Goal: Ask a question

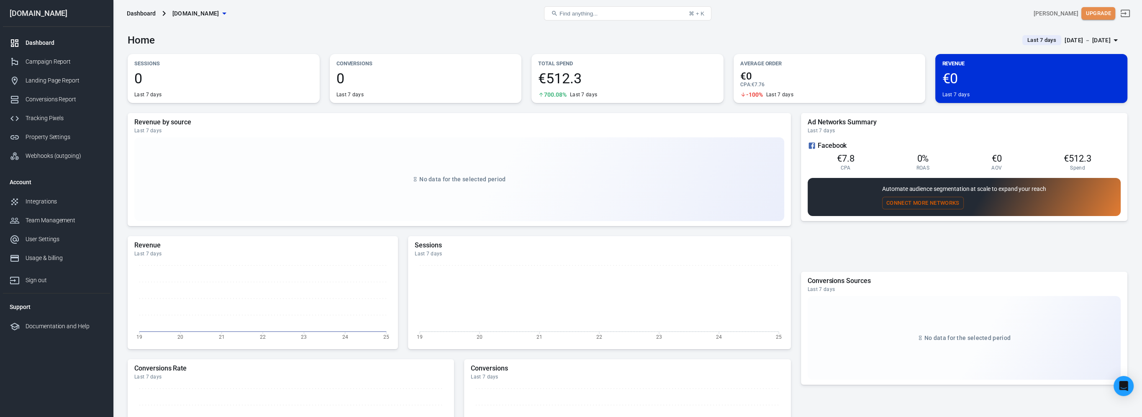
click at [1112, 13] on button "Upgrade" at bounding box center [1099, 13] width 34 height 13
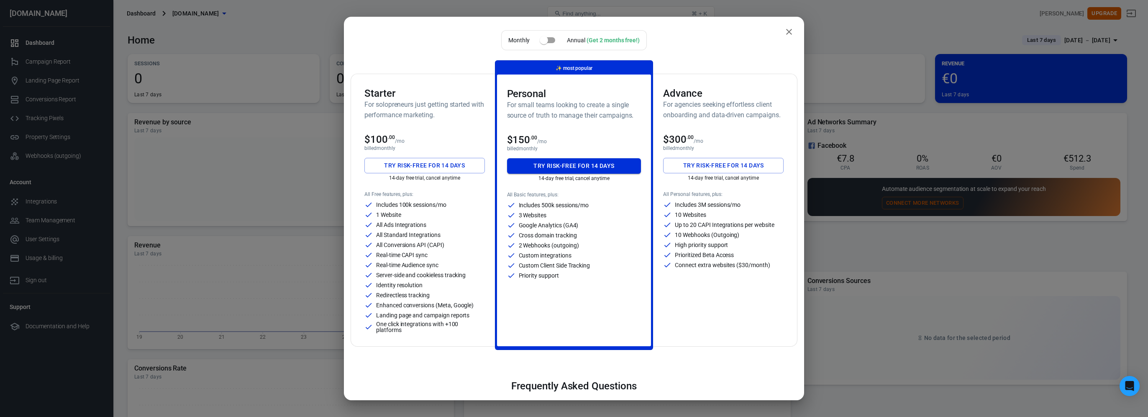
click at [576, 169] on button "Try risk-free for 14 days" at bounding box center [574, 165] width 134 height 15
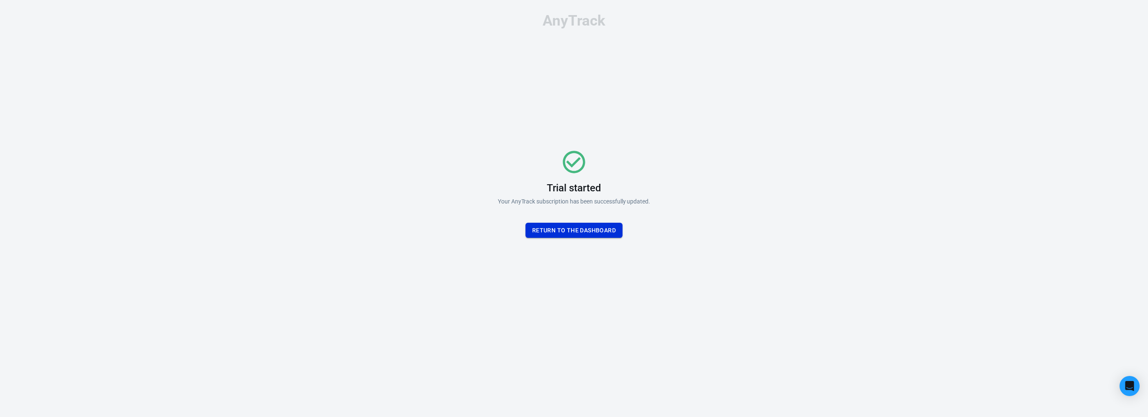
click at [547, 231] on button "Return To the dashboard" at bounding box center [574, 230] width 97 height 15
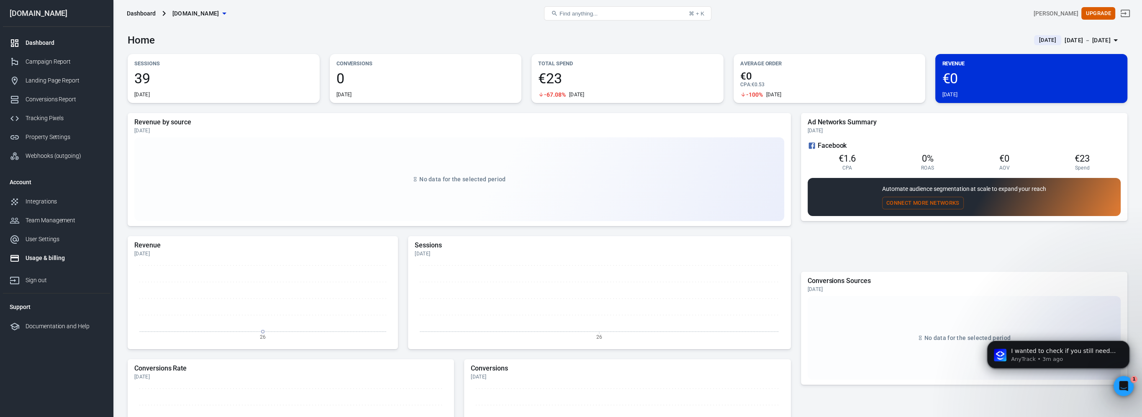
click at [62, 257] on div "Usage & billing" at bounding box center [65, 258] width 78 height 9
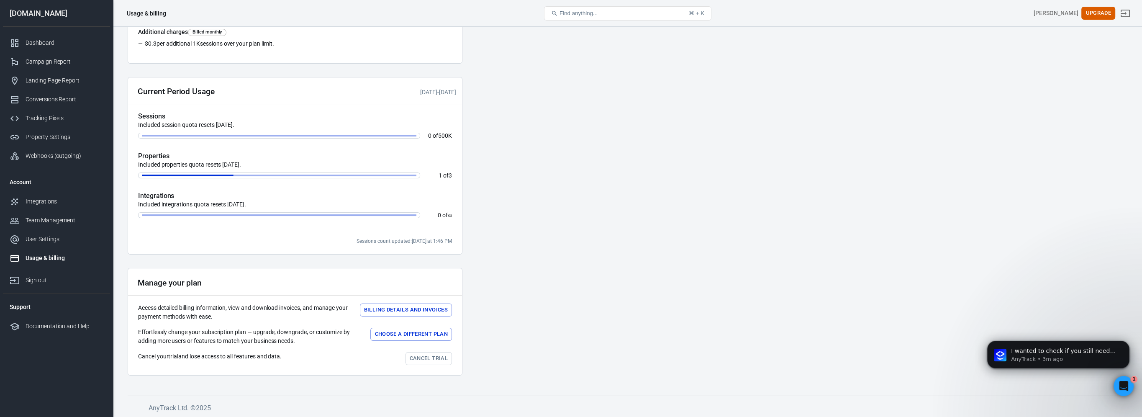
scroll to position [167, 0]
click at [417, 308] on button "Billing details and Invoices" at bounding box center [406, 309] width 92 height 13
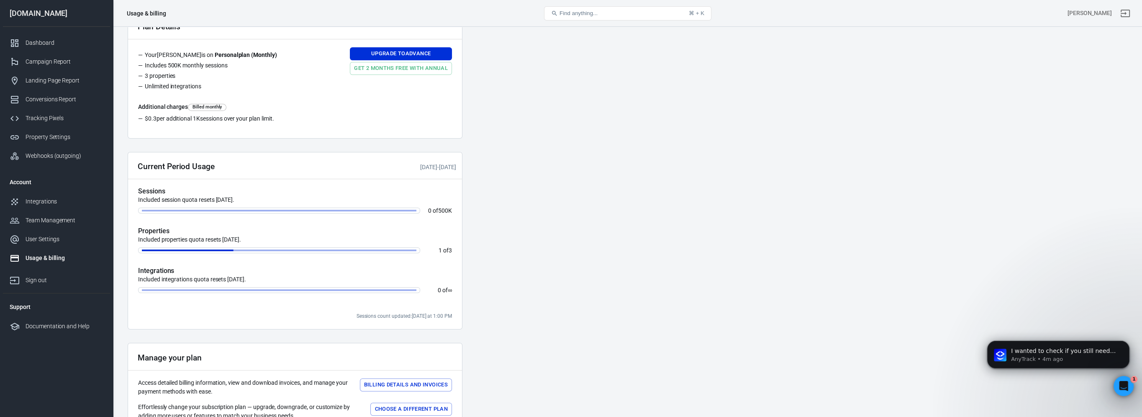
scroll to position [167, 0]
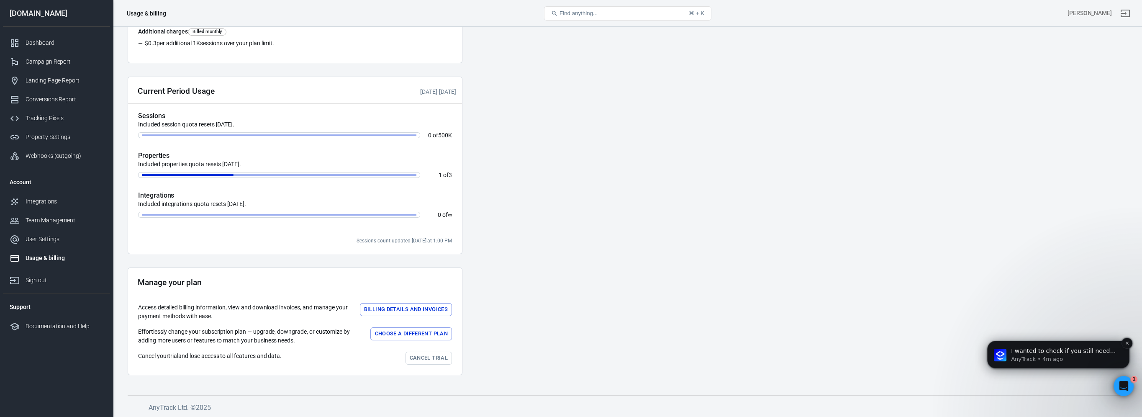
click at [1033, 355] on p "AnyTrack • 4m ago" at bounding box center [1065, 359] width 108 height 8
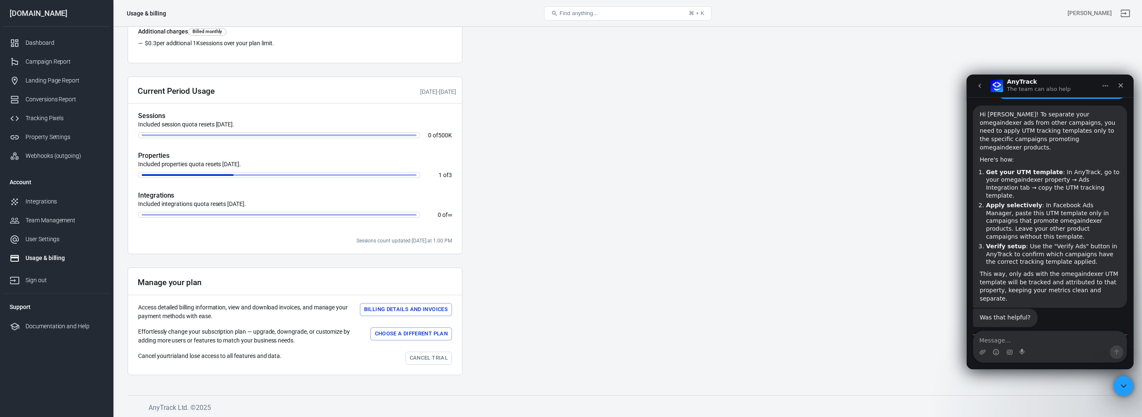
scroll to position [1209, 0]
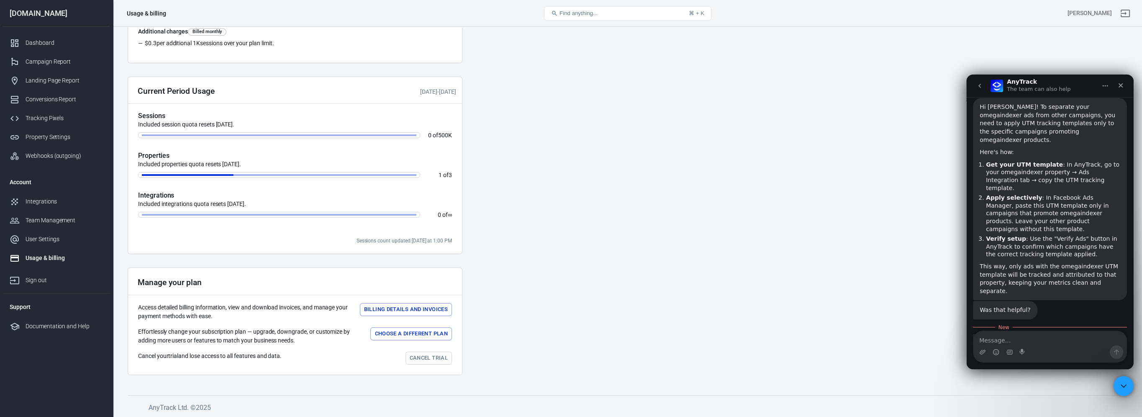
click at [1055, 340] on textarea "Message…" at bounding box center [1050, 338] width 153 height 14
type textarea "where i can put my company VAT"
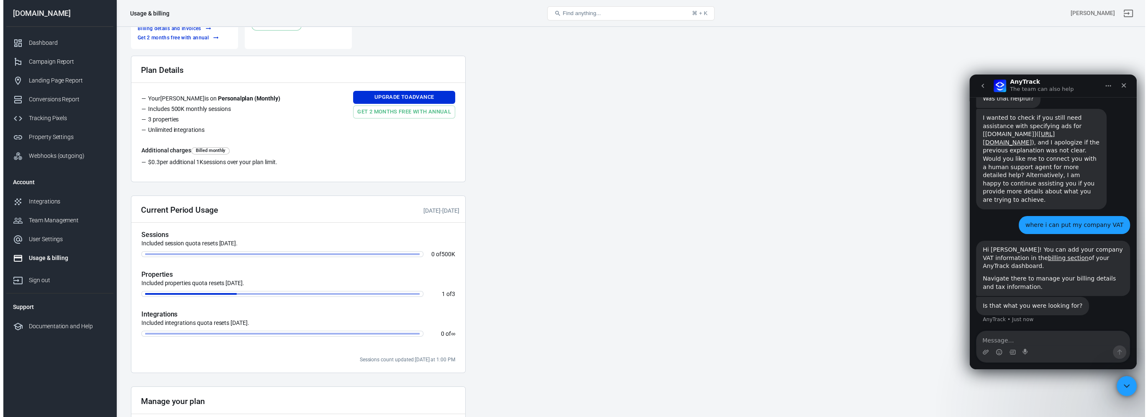
scroll to position [167, 0]
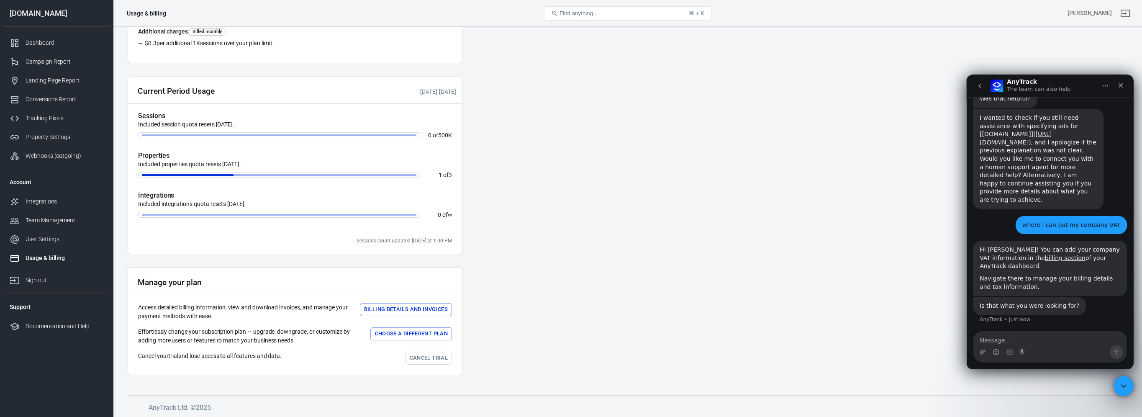
click at [413, 330] on button "Choose a different plan" at bounding box center [411, 333] width 82 height 13
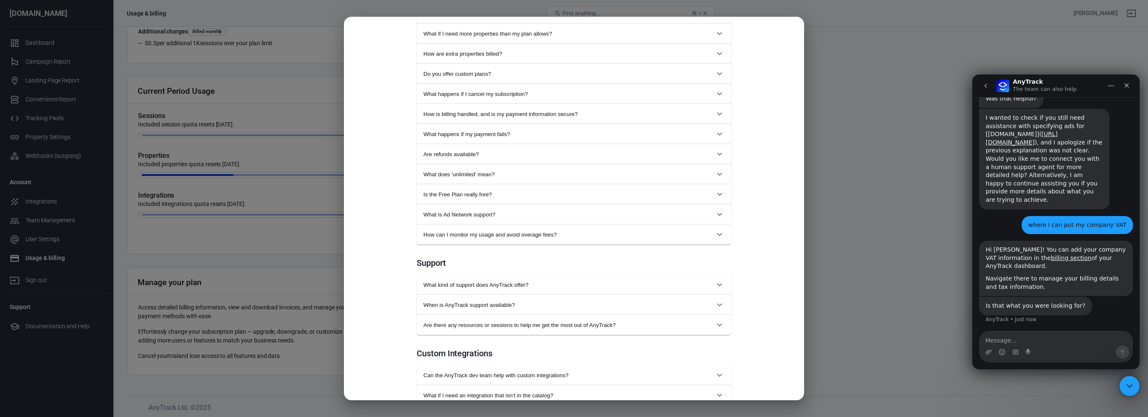
scroll to position [711, 0]
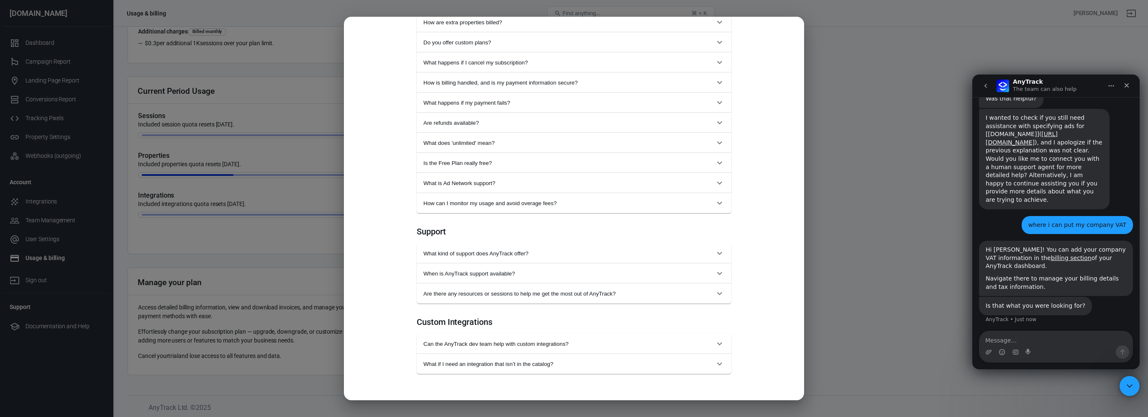
click at [835, 42] on div "Monthly Annual (Get 2 months free!) Starter For solopreneurs just getting start…" at bounding box center [574, 208] width 1148 height 417
drag, startPoint x: 825, startPoint y: 98, endPoint x: 819, endPoint y: 99, distance: 6.1
click at [824, 96] on div "Monthly Annual (Get 2 months free!) Starter For solopreneurs just getting start…" at bounding box center [574, 208] width 1148 height 417
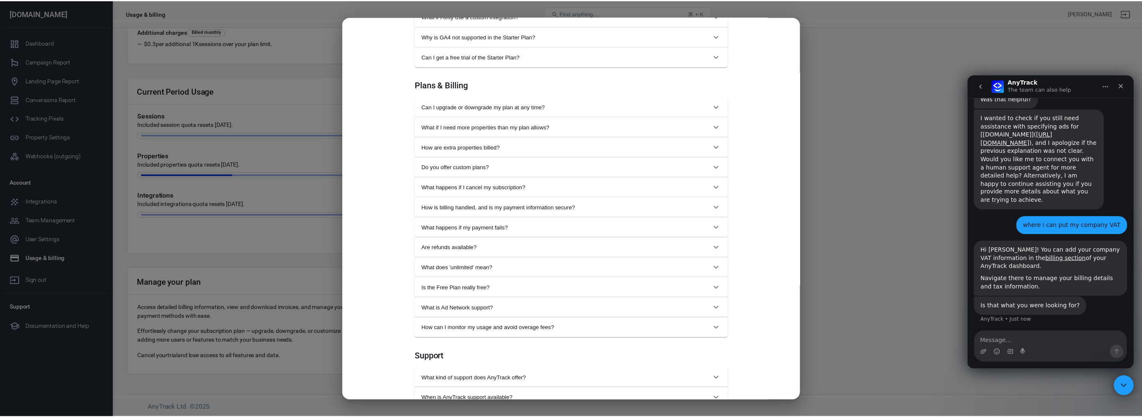
scroll to position [0, 0]
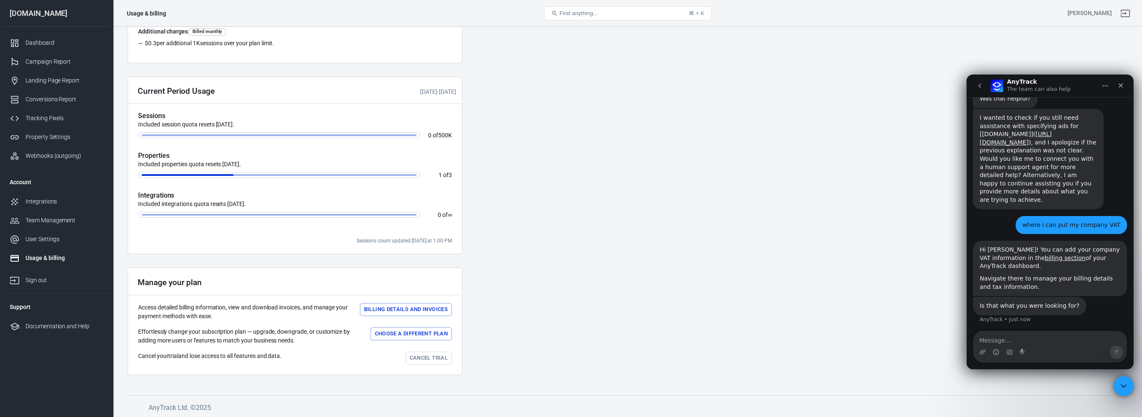
click at [396, 307] on button "Billing details and Invoices" at bounding box center [406, 309] width 92 height 13
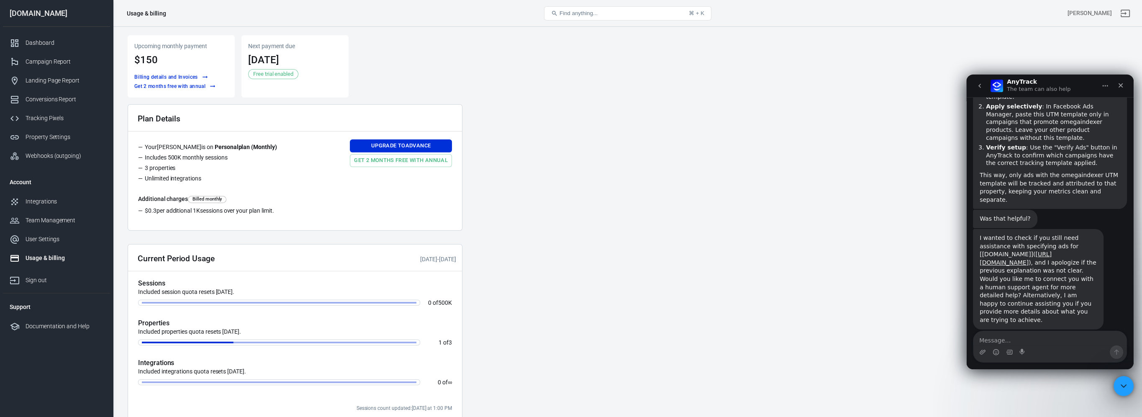
click at [1015, 339] on textarea "Message…" at bounding box center [1050, 338] width 153 height 14
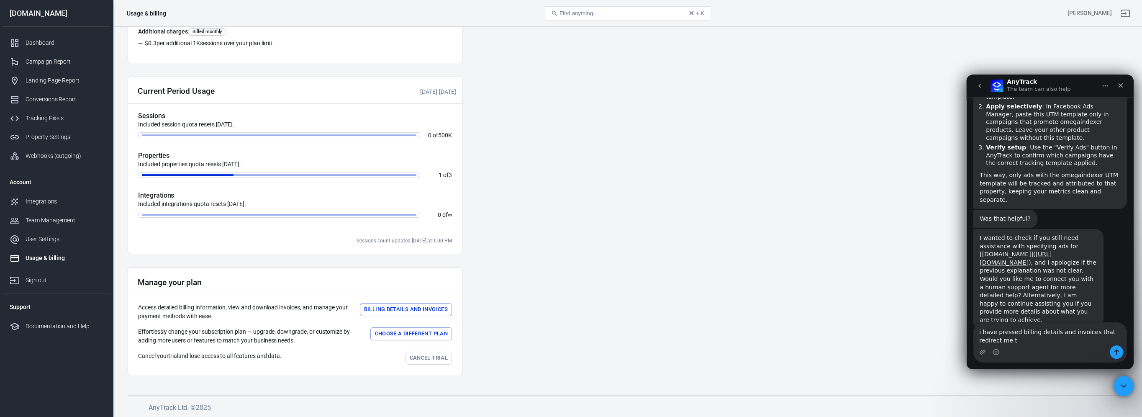
scroll to position [1309, 0]
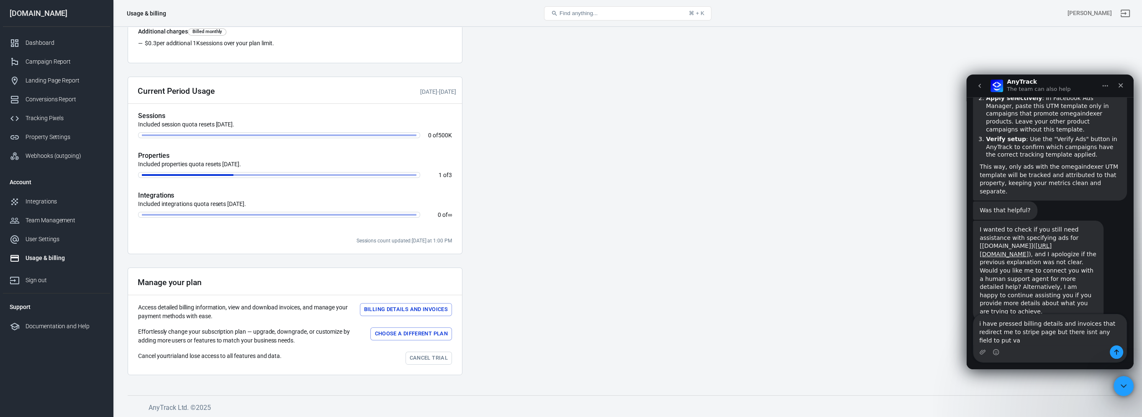
type textarea "i have pressed billing details and invoices that redirect me to stripe page but…"
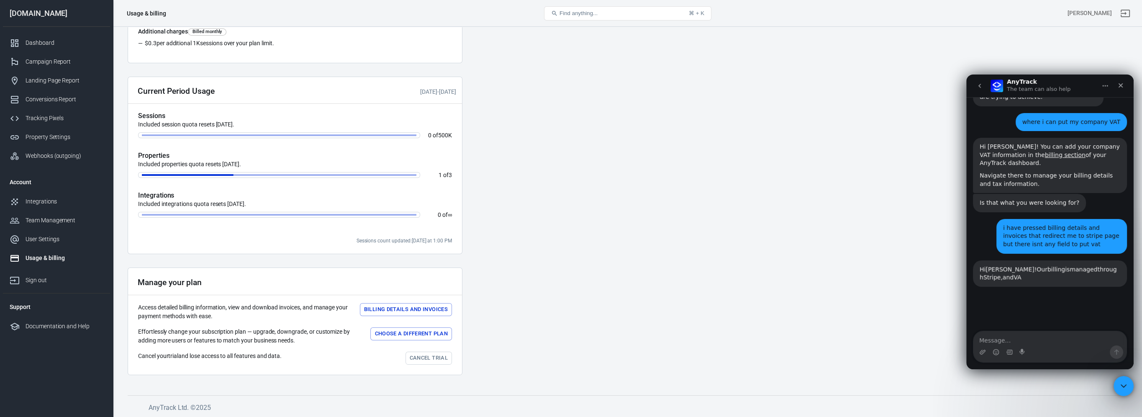
scroll to position [1526, 0]
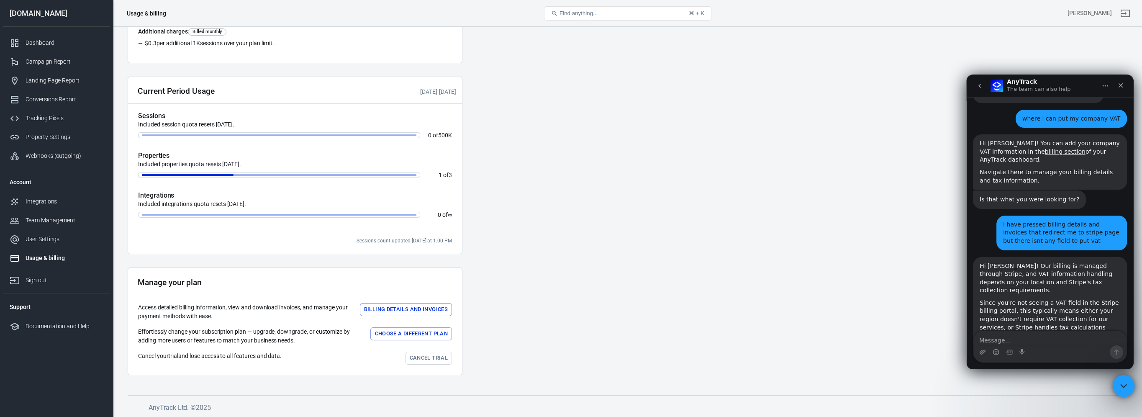
click at [1128, 376] on div "Close Intercom Messenger" at bounding box center [1123, 385] width 20 height 20
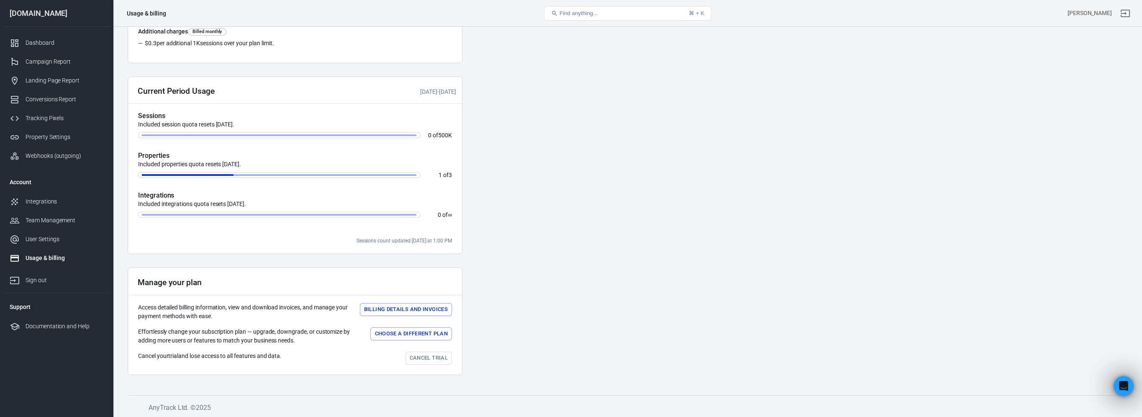
scroll to position [1503, 0]
